Goal: Transaction & Acquisition: Purchase product/service

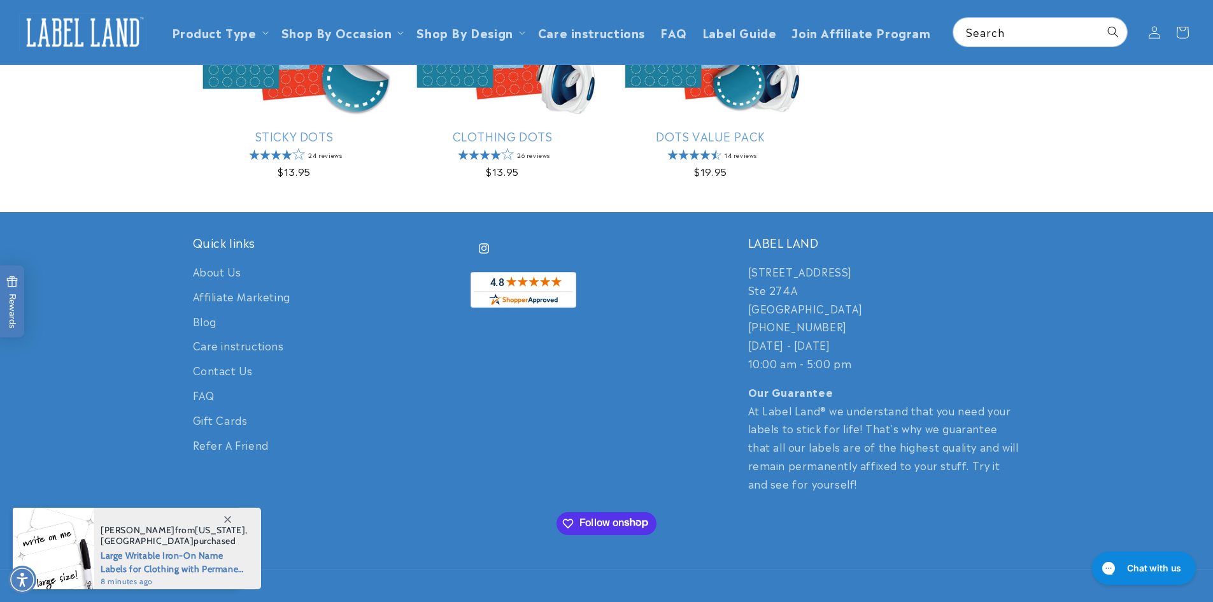
scroll to position [99, 0]
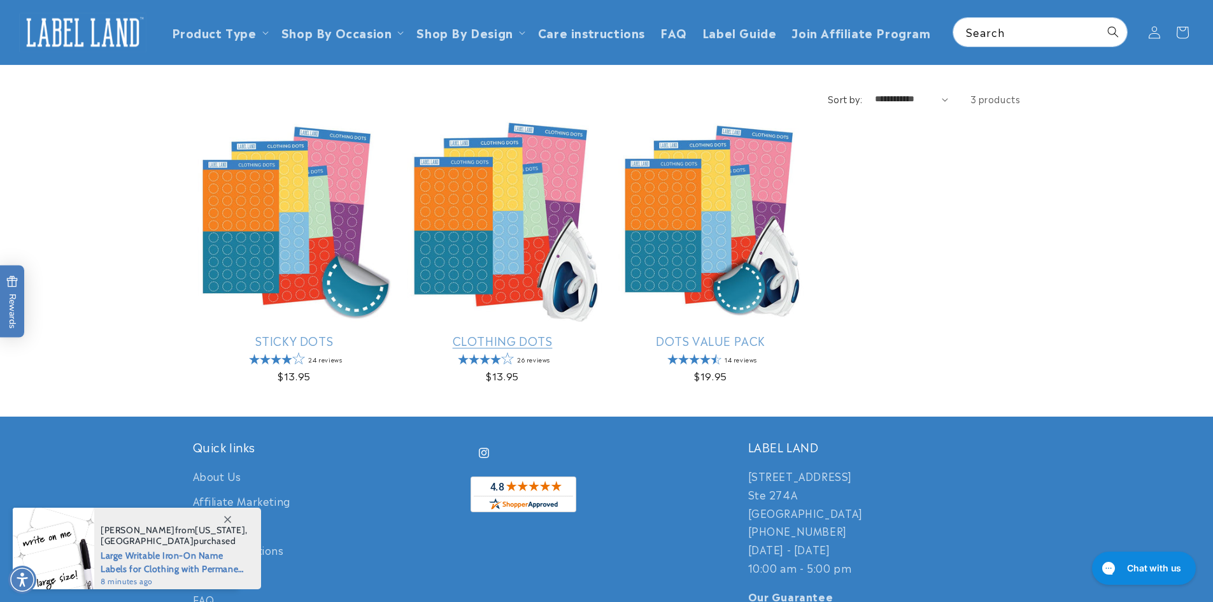
click at [501, 333] on link "Clothing Dots" at bounding box center [502, 340] width 203 height 15
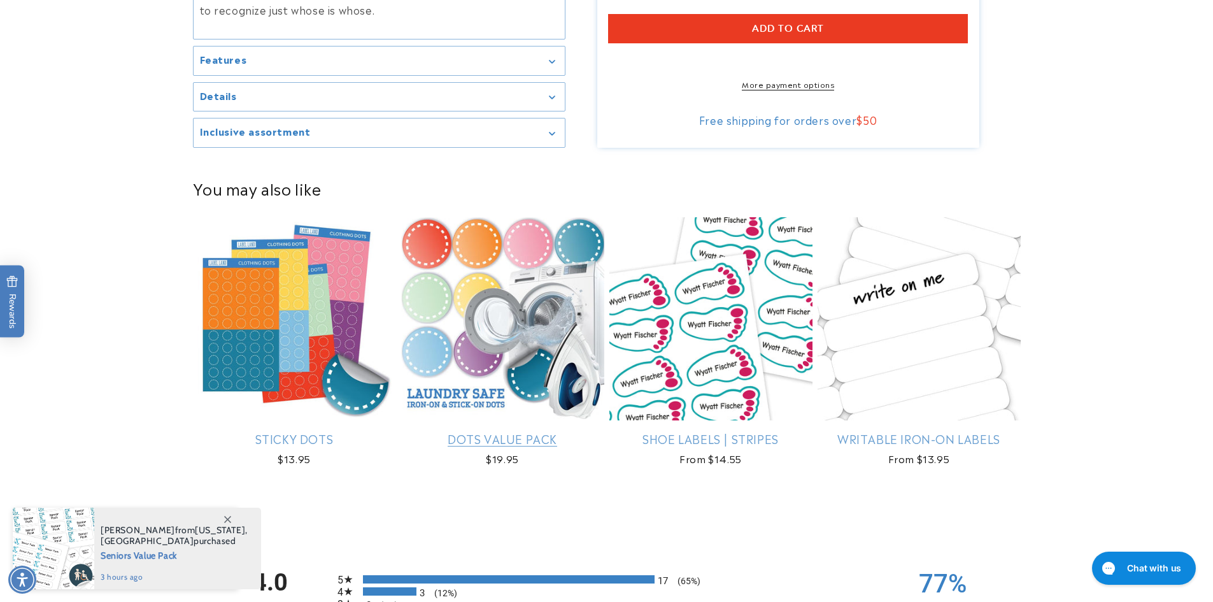
scroll to position [700, 0]
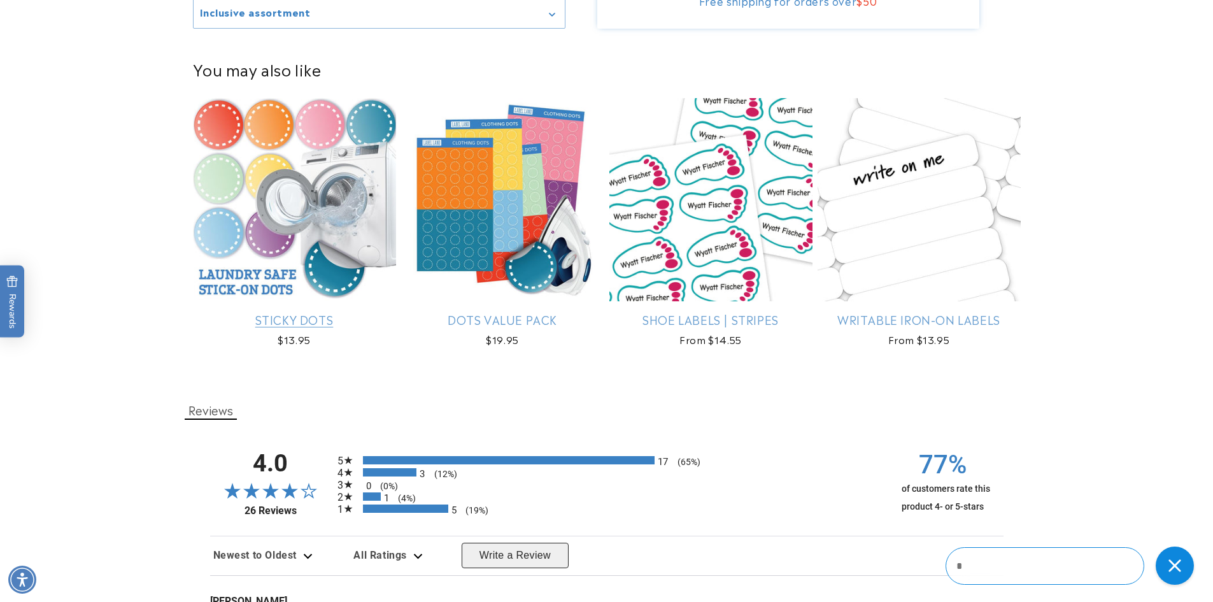
click at [367, 312] on link "Sticky Dots" at bounding box center [294, 319] width 203 height 15
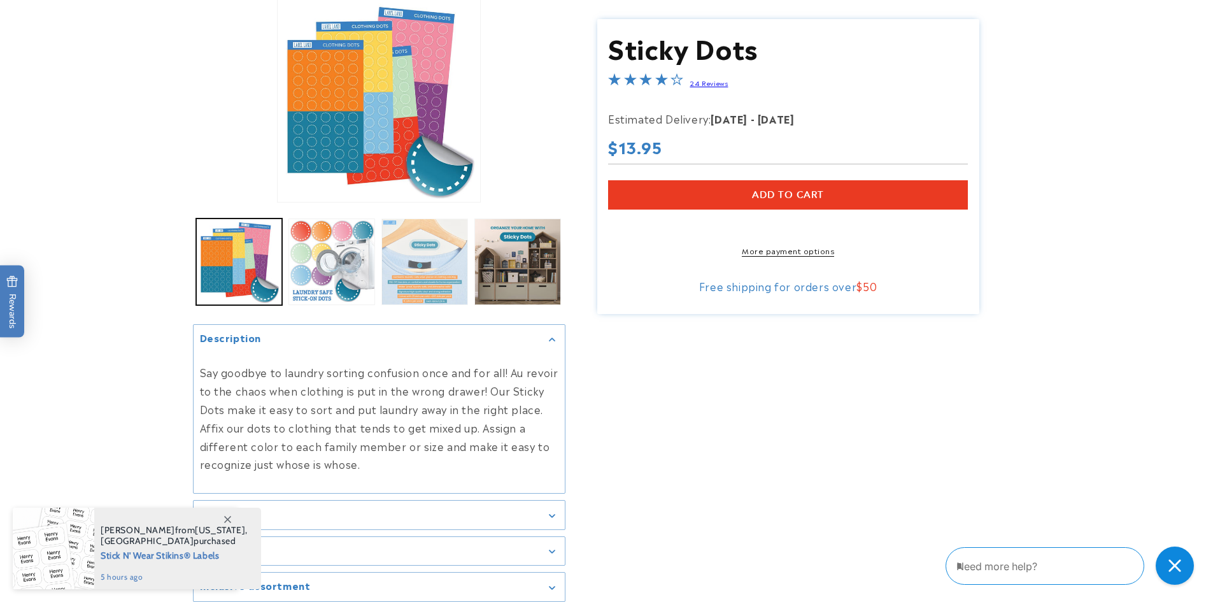
click at [422, 285] on button "Load image 3 in gallery view" at bounding box center [424, 261] width 87 height 87
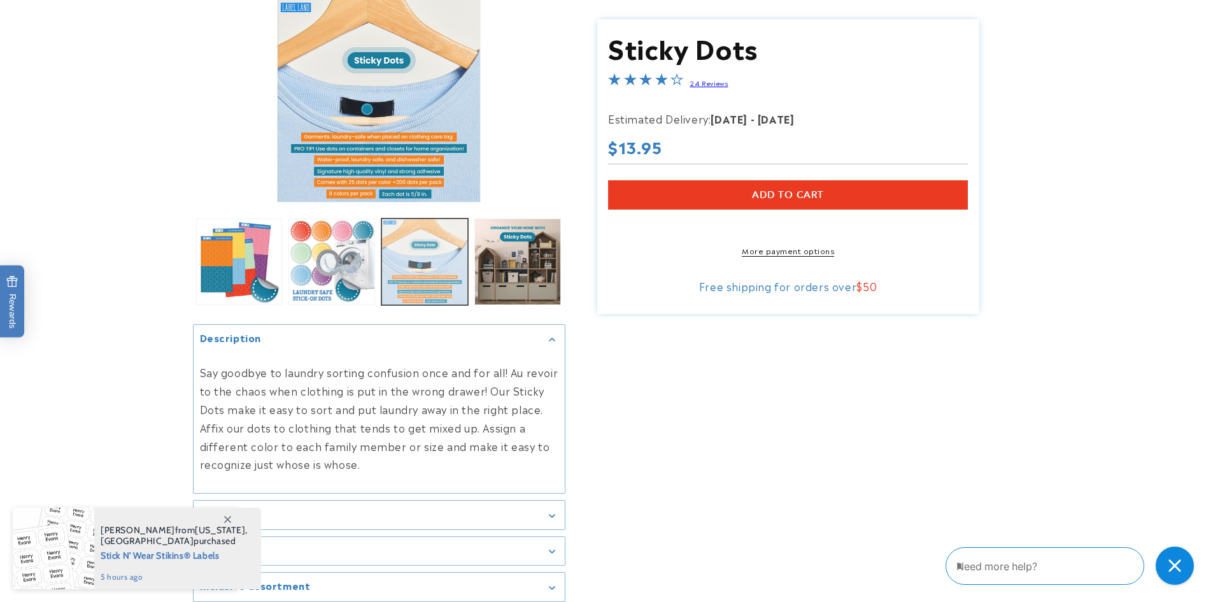
scroll to position [126, 0]
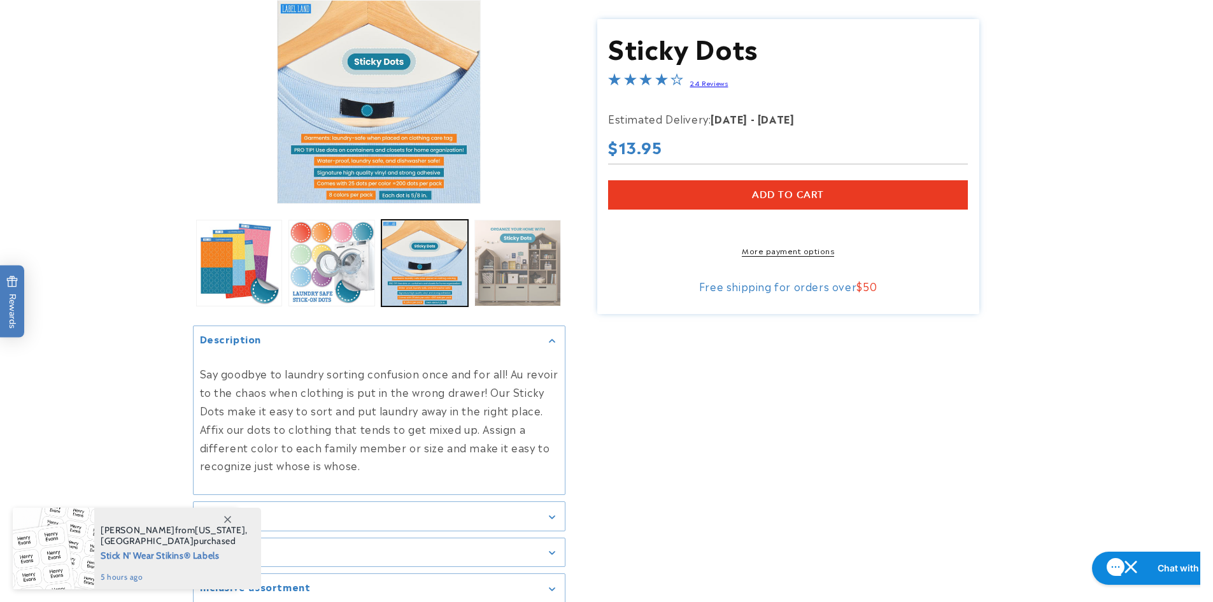
click at [481, 273] on button "Load image 4 in gallery view" at bounding box center [517, 263] width 87 height 87
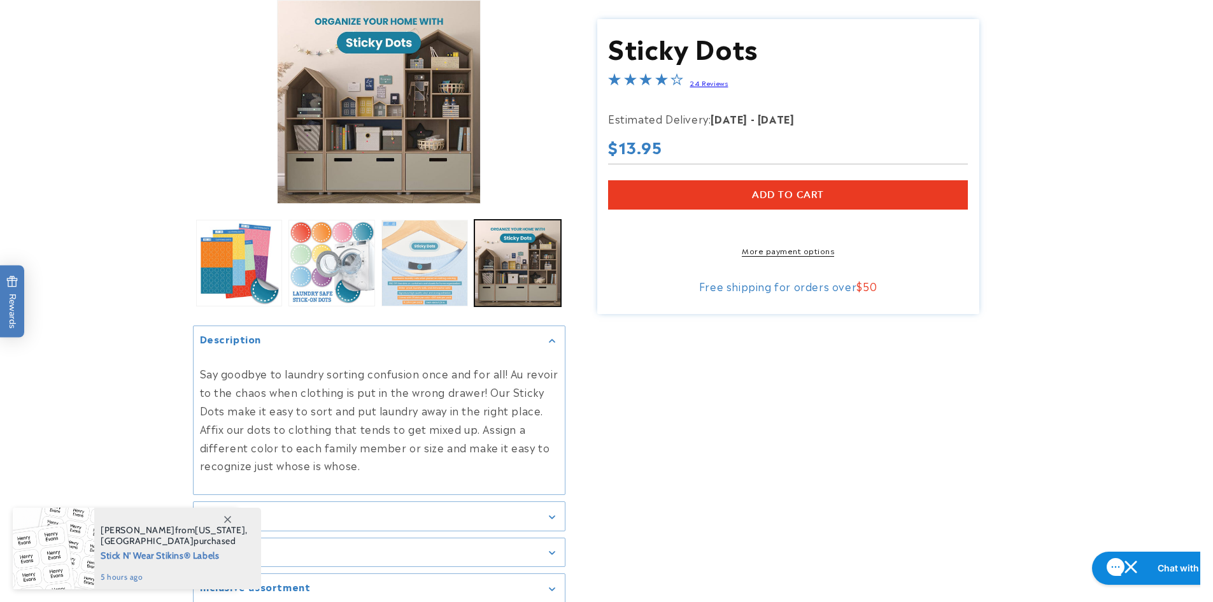
click at [443, 283] on button "Load image 3 in gallery view" at bounding box center [424, 263] width 87 height 87
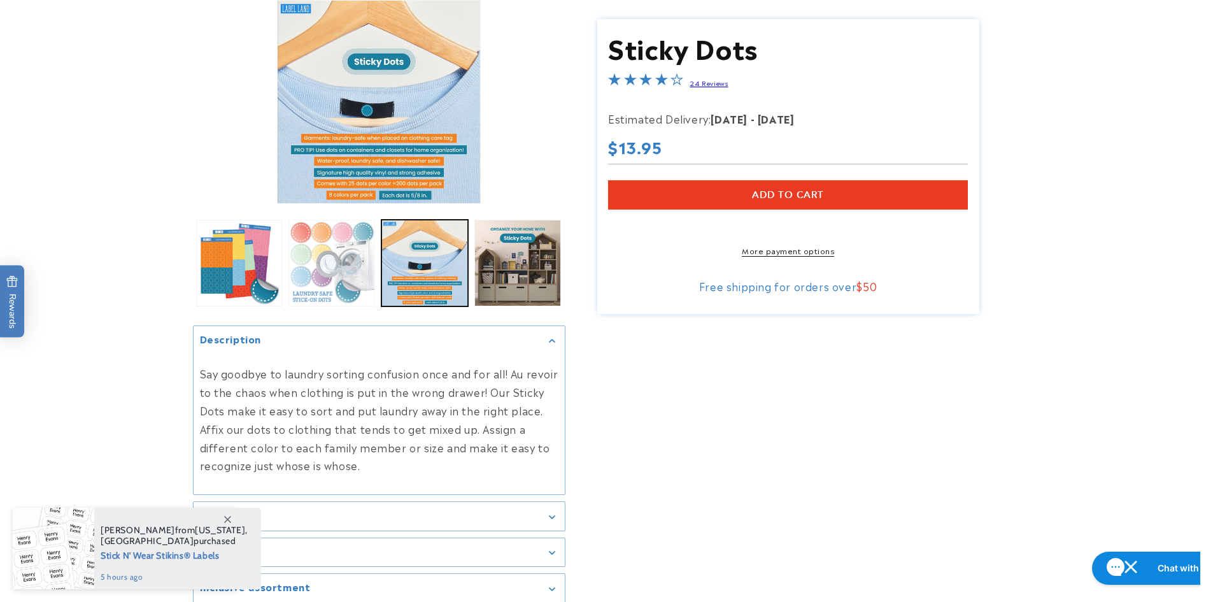
click at [316, 294] on button "Load image 2 in gallery view" at bounding box center [331, 263] width 87 height 87
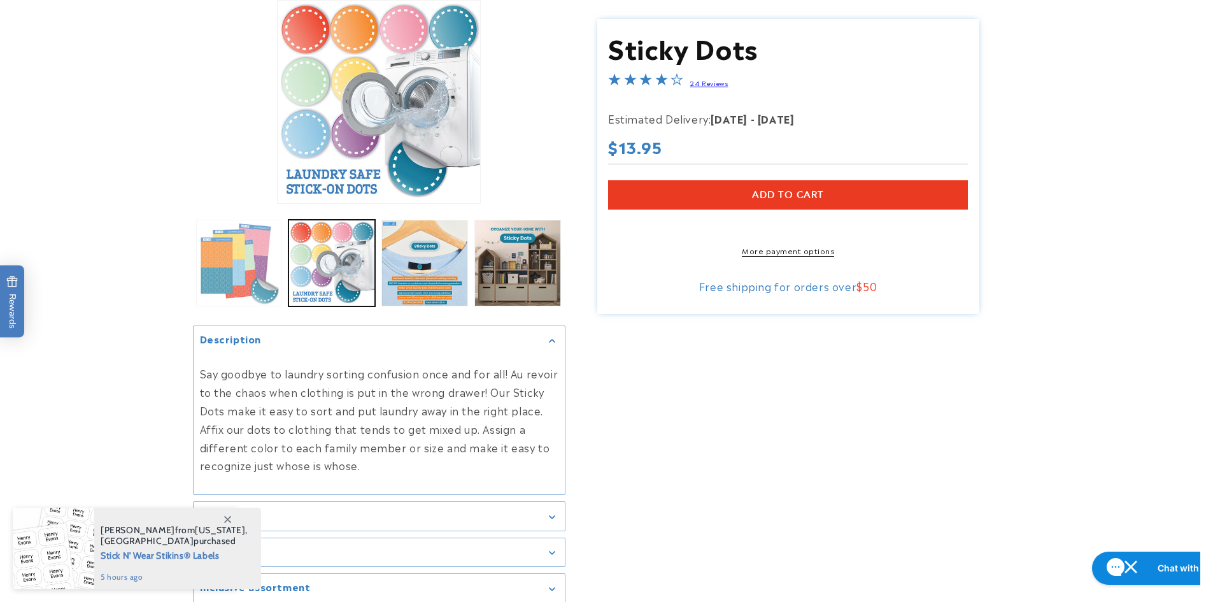
click at [267, 299] on button "Load image 1 in gallery view" at bounding box center [239, 263] width 87 height 87
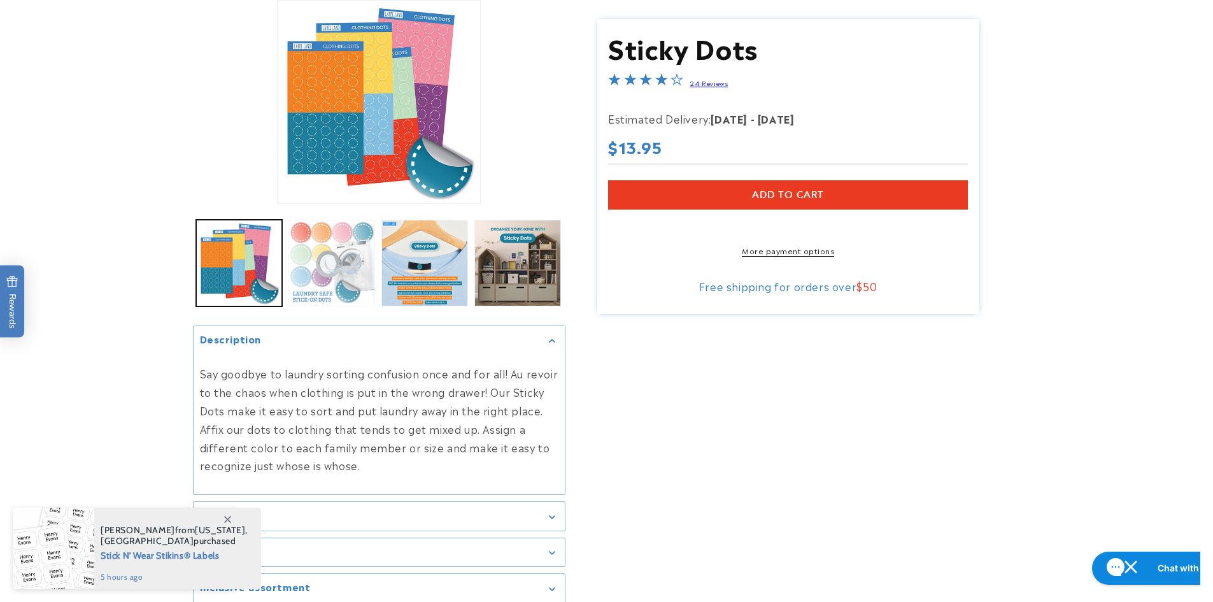
click at [324, 274] on button "Load image 2 in gallery view" at bounding box center [331, 263] width 87 height 87
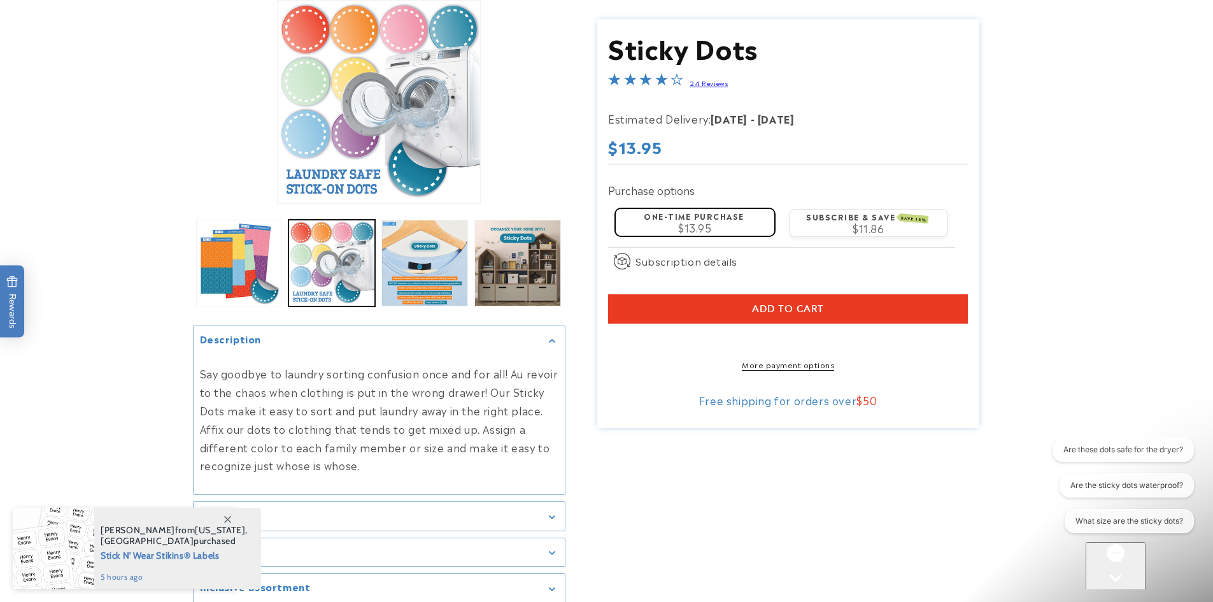
scroll to position [0, 0]
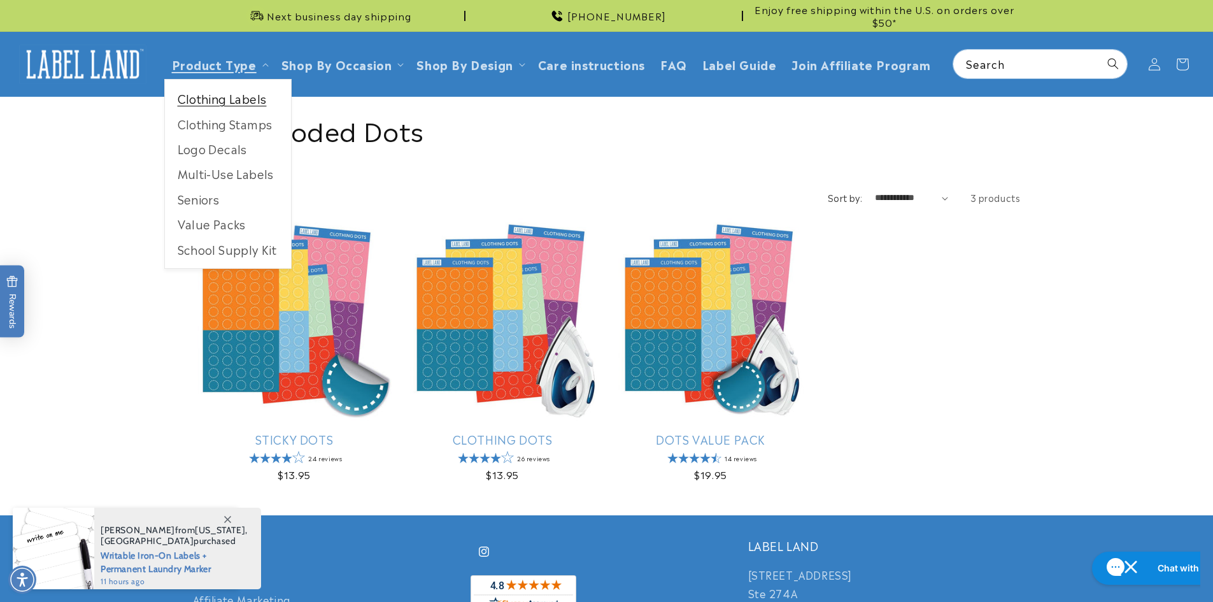
click at [220, 102] on link "Clothing Labels" at bounding box center [228, 98] width 126 height 25
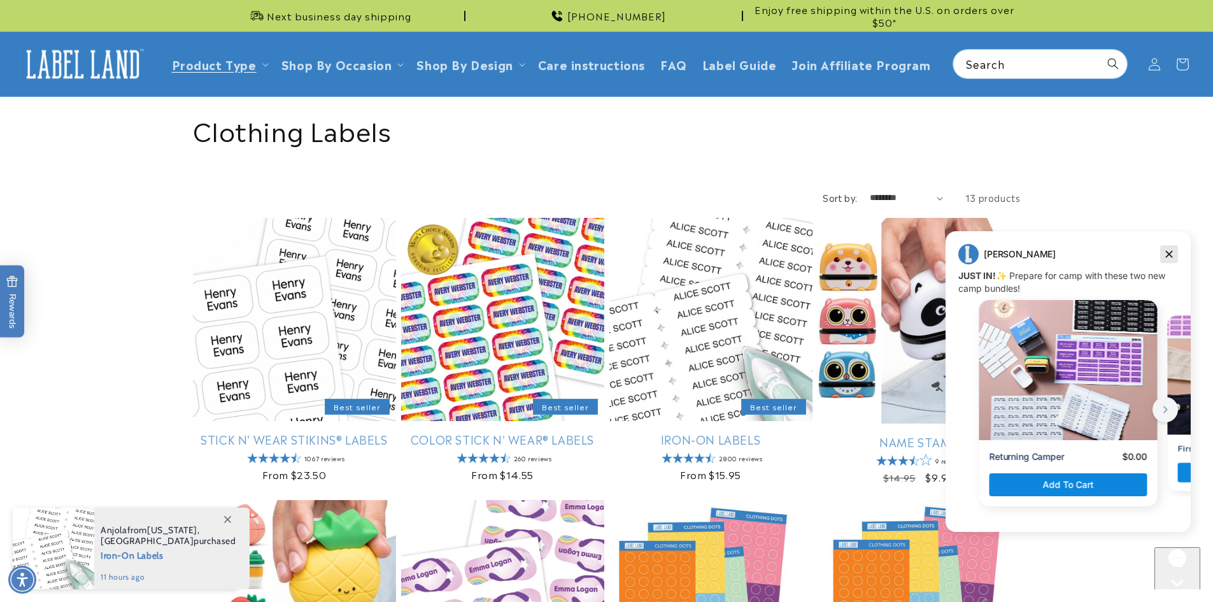
click at [1168, 250] on icon "Dismiss campaign" at bounding box center [1168, 253] width 13 height 15
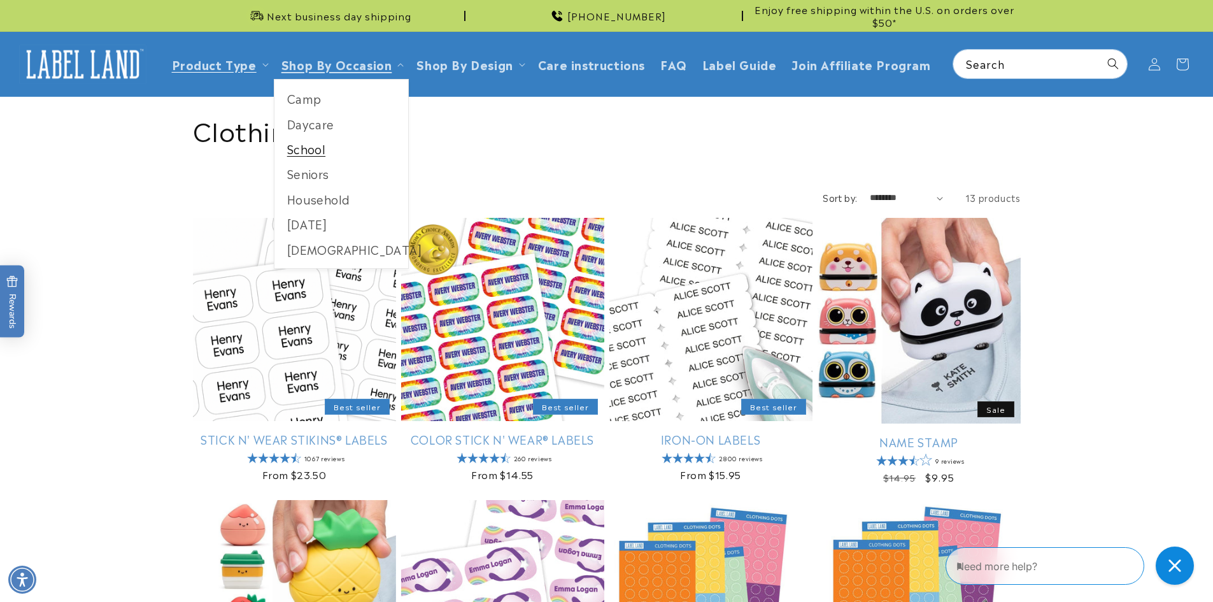
click at [326, 154] on link "School" at bounding box center [341, 148] width 134 height 25
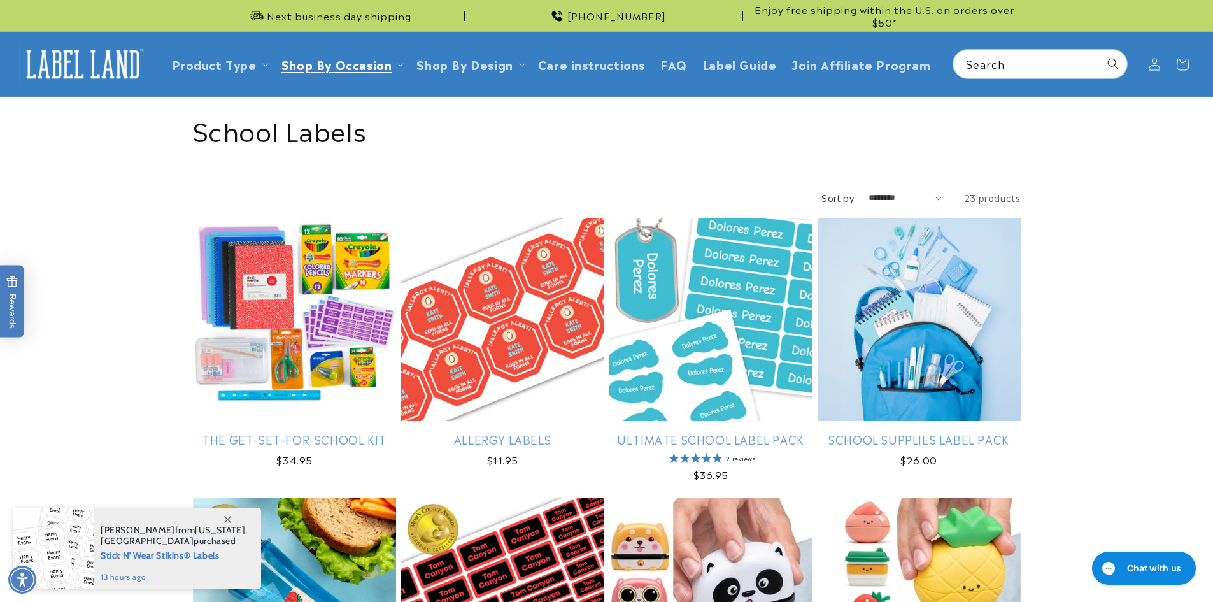
click at [982, 432] on link "School Supplies Label Pack" at bounding box center [918, 439] width 203 height 15
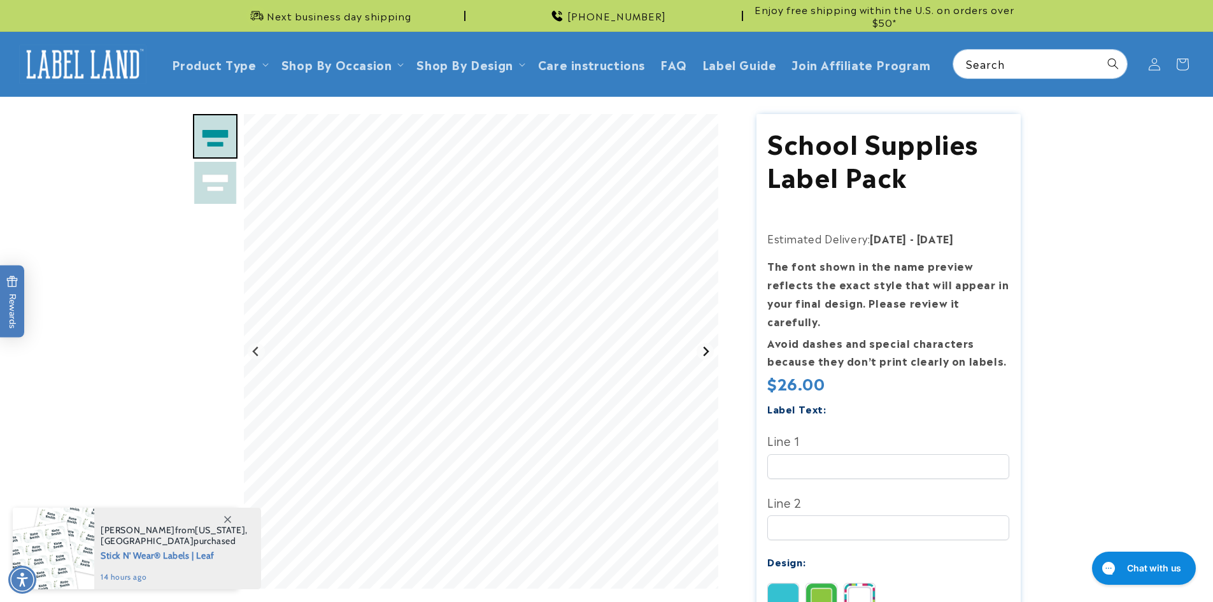
click at [703, 348] on icon "Next slide" at bounding box center [705, 351] width 10 height 10
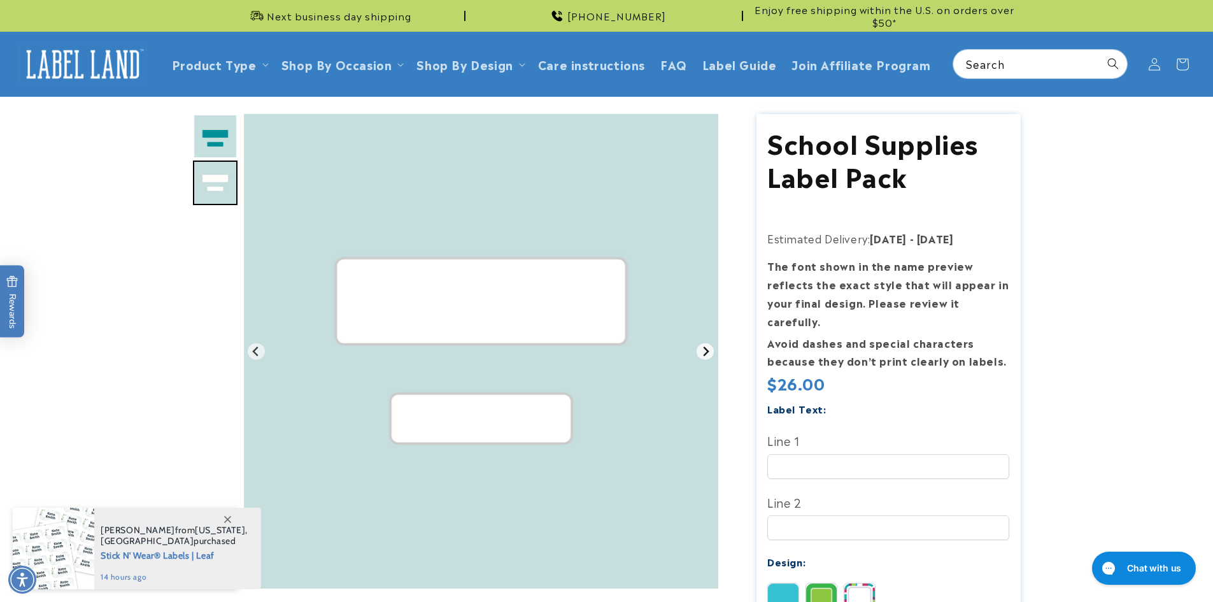
click at [703, 348] on icon "Go to first slide" at bounding box center [705, 351] width 10 height 10
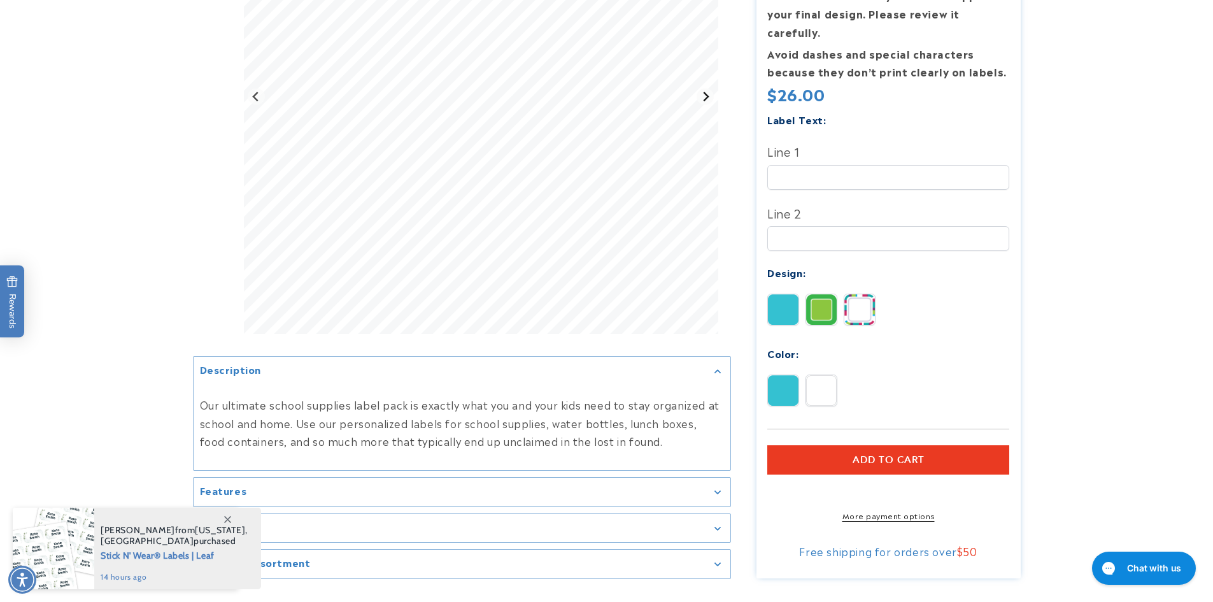
scroll to position [318, 0]
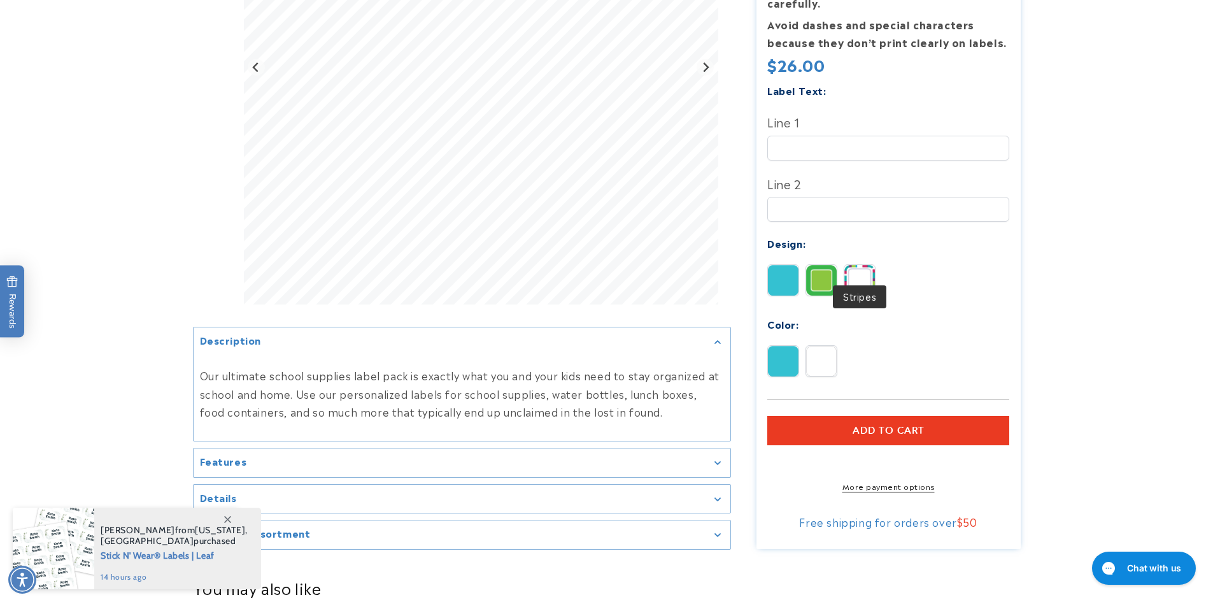
click at [847, 267] on img at bounding box center [859, 280] width 31 height 31
click at [803, 345] on div "Pink Blue" at bounding box center [891, 364] width 248 height 38
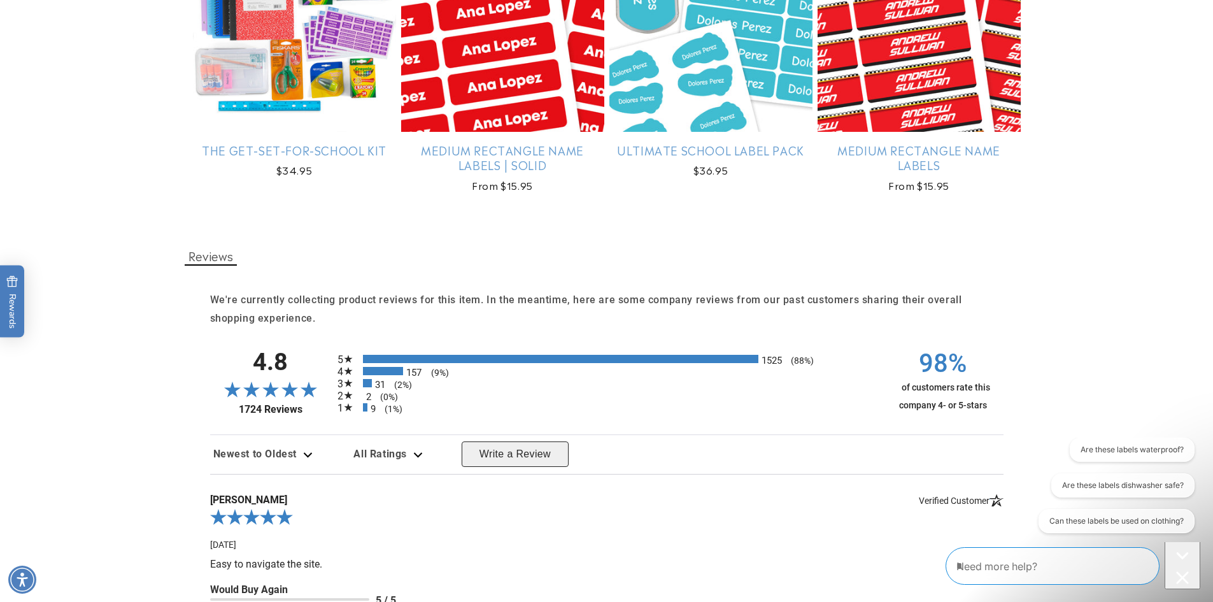
scroll to position [1273, 0]
